Goal: Navigation & Orientation: Find specific page/section

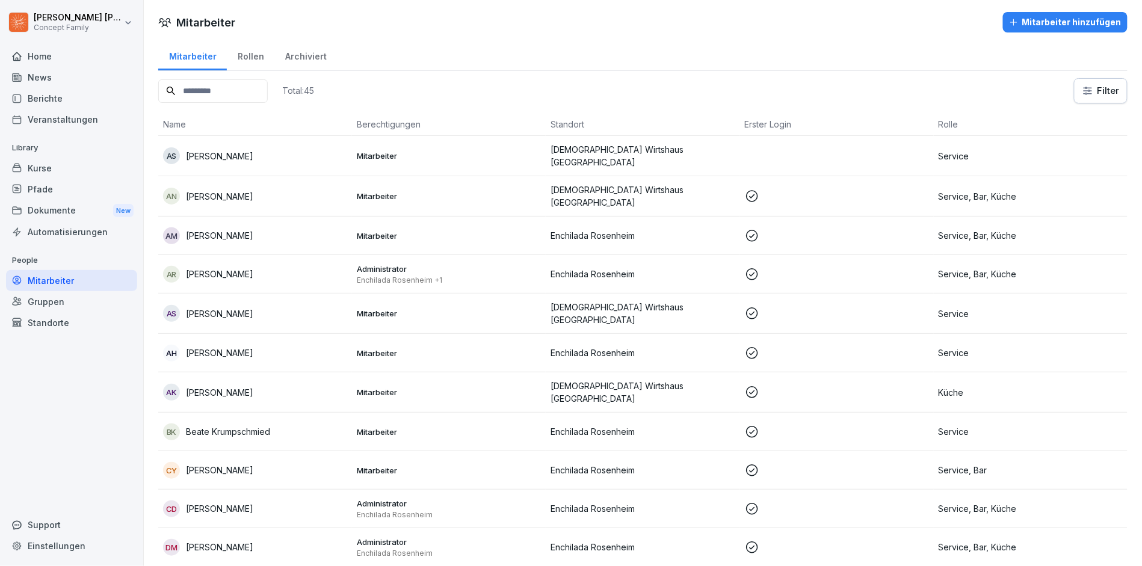
click at [63, 159] on div "Kurse" at bounding box center [71, 168] width 131 height 21
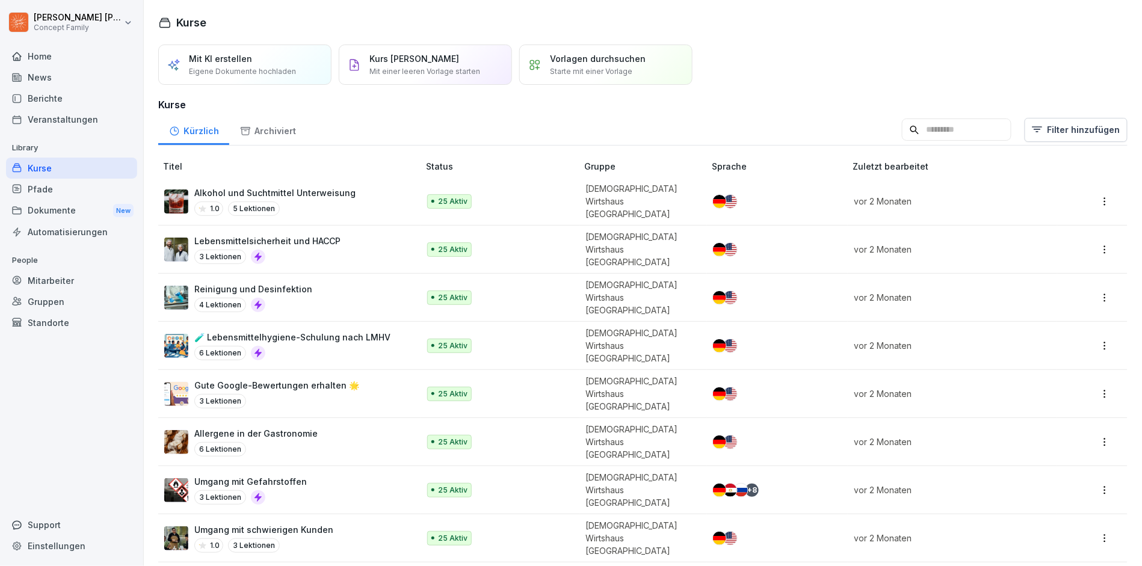
click at [53, 180] on div "Pfade" at bounding box center [71, 189] width 131 height 21
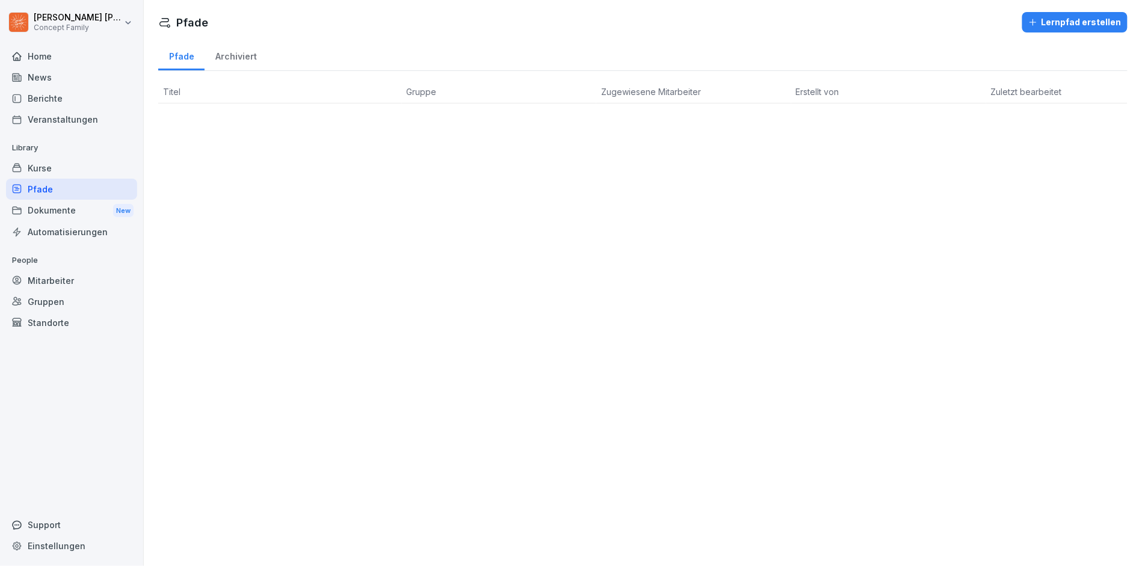
click at [63, 53] on div "Home" at bounding box center [71, 56] width 131 height 21
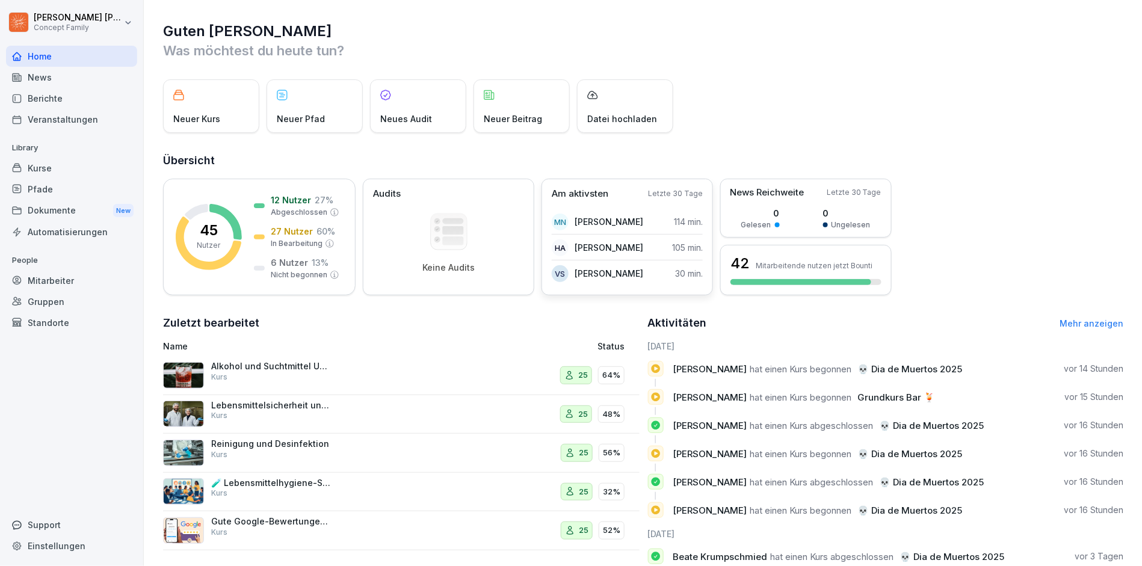
click at [629, 200] on div "Am aktivsten Letzte 30 Tage" at bounding box center [627, 194] width 151 height 14
click at [307, 215] on p "Abgeschlossen" at bounding box center [299, 212] width 57 height 11
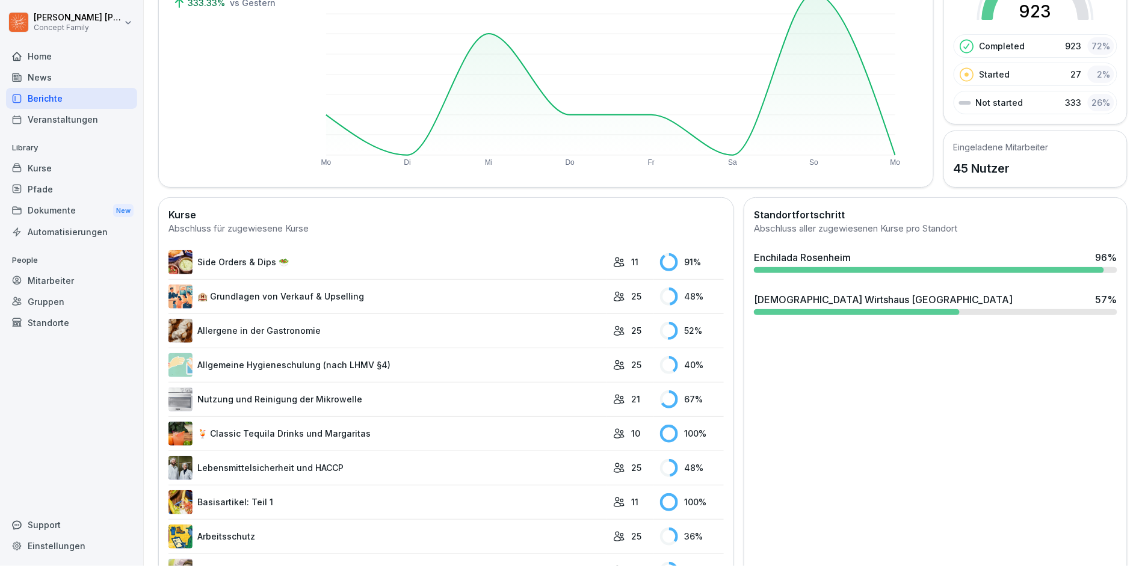
scroll to position [154, 0]
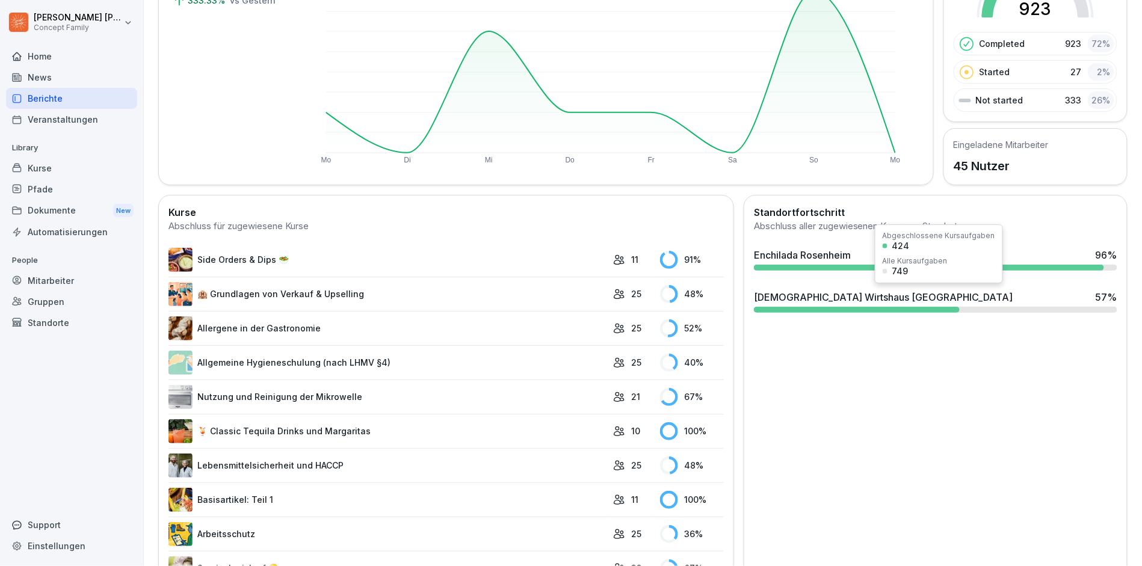
click at [1028, 290] on div "[DEMOGRAPHIC_DATA][PERSON_NAME] [GEOGRAPHIC_DATA] 57 %" at bounding box center [935, 297] width 363 height 14
